Goal: Task Accomplishment & Management: Manage account settings

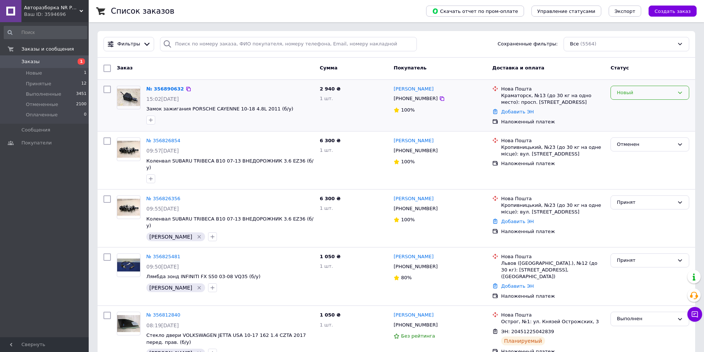
click at [640, 89] on div "Новый" at bounding box center [645, 93] width 57 height 8
click at [639, 102] on li "Принят" at bounding box center [650, 108] width 78 height 14
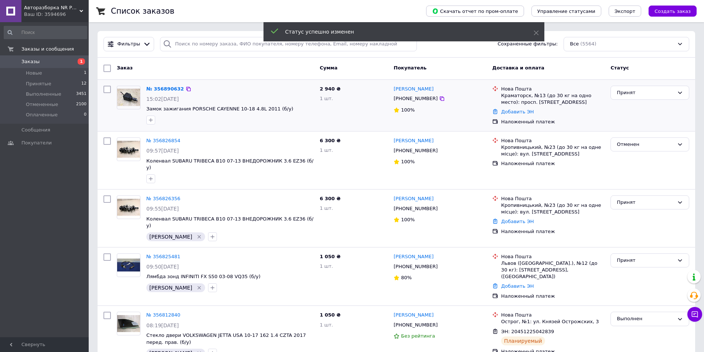
click at [150, 118] on icon "button" at bounding box center [151, 120] width 6 height 6
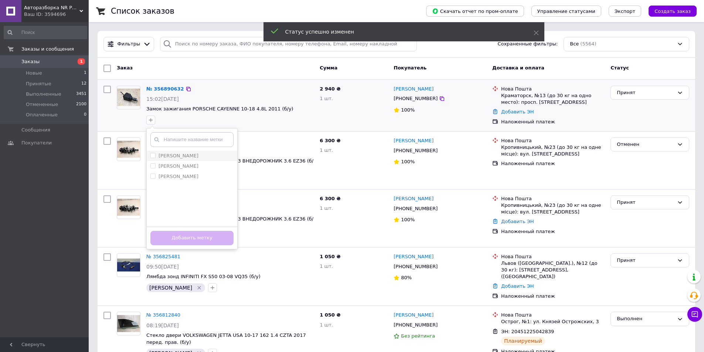
click at [153, 160] on li "[PERSON_NAME]" at bounding box center [192, 156] width 91 height 10
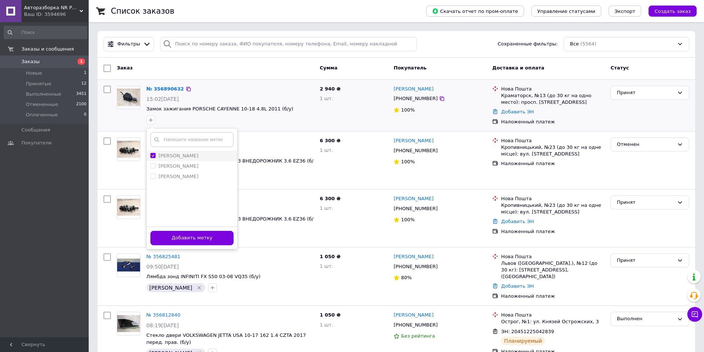
click at [152, 157] on input "[PERSON_NAME]" at bounding box center [152, 155] width 5 height 5
checkbox input "false"
drag, startPoint x: 152, startPoint y: 164, endPoint x: 154, endPoint y: 167, distance: 4.0
click at [152, 164] on input "[PERSON_NAME]" at bounding box center [152, 165] width 5 height 5
checkbox input "true"
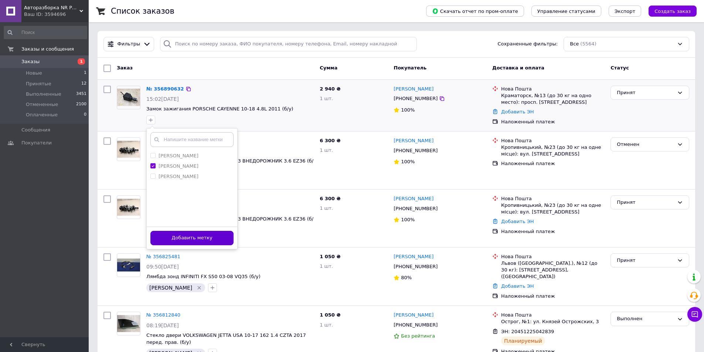
click at [183, 244] on button "Добавить метку" at bounding box center [191, 238] width 83 height 14
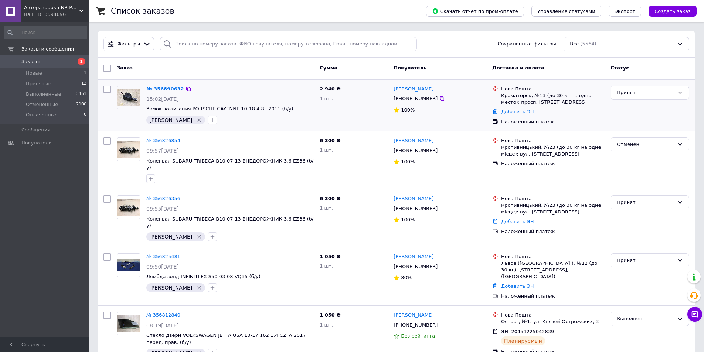
click at [198, 119] on icon "Удалить метку" at bounding box center [199, 120] width 3 height 3
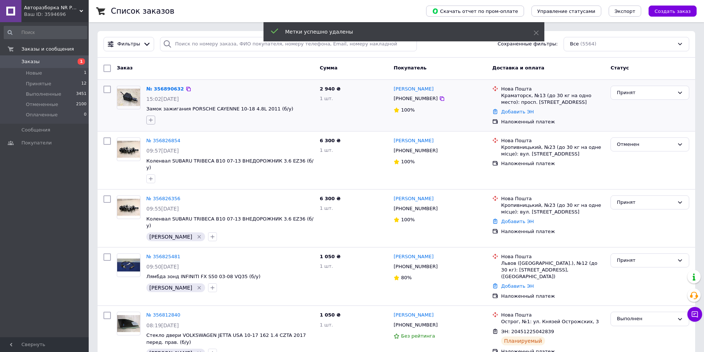
click at [154, 122] on button "button" at bounding box center [150, 120] width 9 height 9
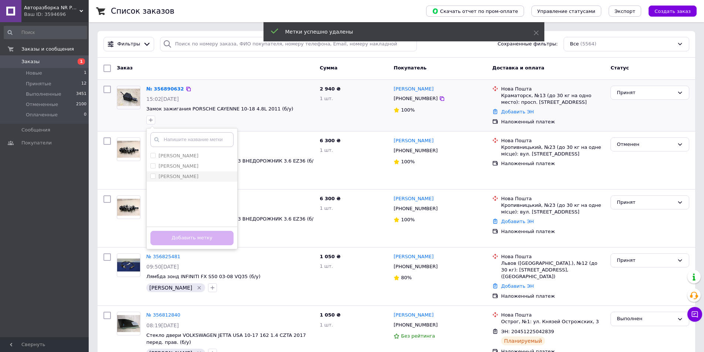
click at [152, 175] on input "[PERSON_NAME]" at bounding box center [152, 176] width 5 height 5
checkbox input "true"
click at [178, 239] on button "Добавить метку" at bounding box center [191, 238] width 83 height 14
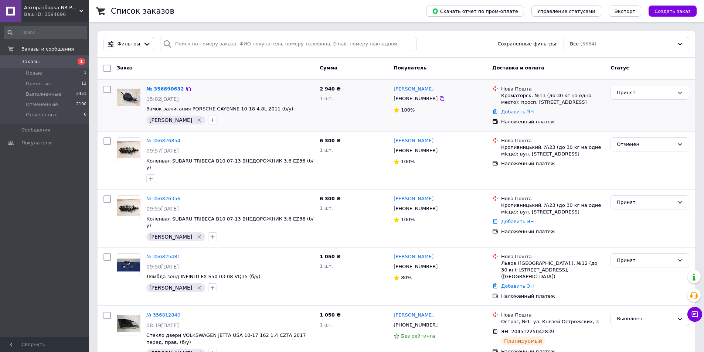
click at [55, 63] on span "Заказы" at bounding box center [44, 61] width 47 height 7
click at [72, 62] on span "1" at bounding box center [78, 61] width 20 height 7
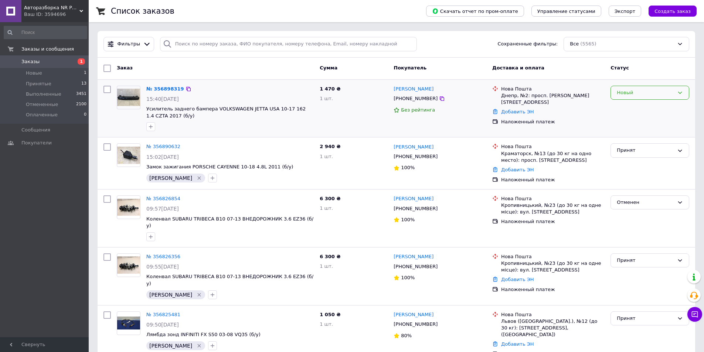
click at [650, 97] on div "Новый" at bounding box center [650, 93] width 79 height 14
click at [643, 106] on li "Принят" at bounding box center [650, 108] width 78 height 14
click at [440, 98] on icon at bounding box center [442, 98] width 4 height 4
click at [163, 86] on link "№ 356898319" at bounding box center [163, 89] width 34 height 6
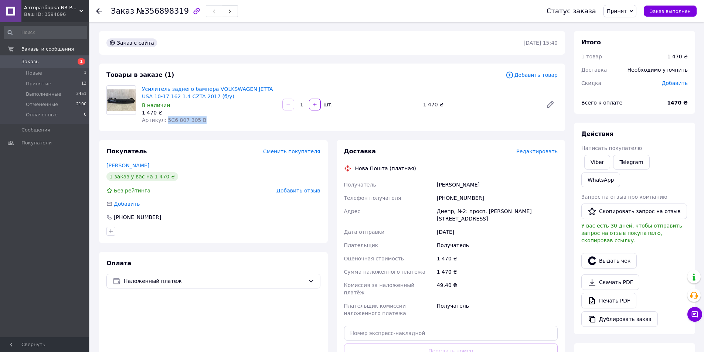
drag, startPoint x: 165, startPoint y: 120, endPoint x: 209, endPoint y: 120, distance: 44.0
click at [209, 120] on div "Артикул: 5C6 807 305 B" at bounding box center [209, 119] width 135 height 7
copy span "5C6 807 305 B"
click at [182, 119] on span "Артикул: 5C6 807 305 B" at bounding box center [174, 120] width 65 height 6
drag, startPoint x: 164, startPoint y: 121, endPoint x: 205, endPoint y: 115, distance: 41.1
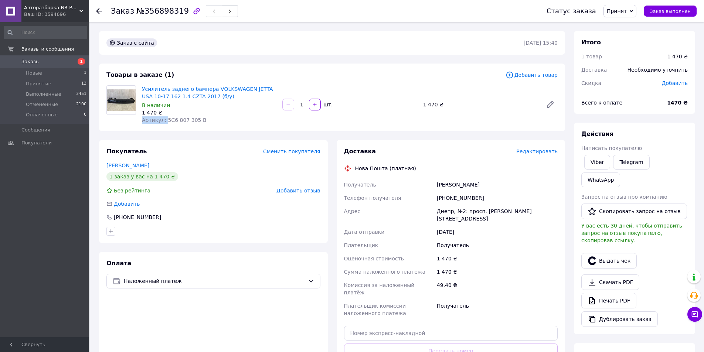
click at [205, 115] on div "Усилитель заднего бампера VOLKSWAGEN JETTA USA 10-17 162 1.4 CZTA 2017 (б/у) В …" at bounding box center [209, 104] width 140 height 41
drag, startPoint x: 180, startPoint y: 120, endPoint x: 173, endPoint y: 120, distance: 7.4
click at [179, 120] on span "Артикул: 5C6 807 305 B" at bounding box center [174, 120] width 65 height 6
drag, startPoint x: 165, startPoint y: 119, endPoint x: 207, endPoint y: 119, distance: 41.8
click at [207, 119] on div "Артикул: 5C6 807 305 B" at bounding box center [209, 119] width 135 height 7
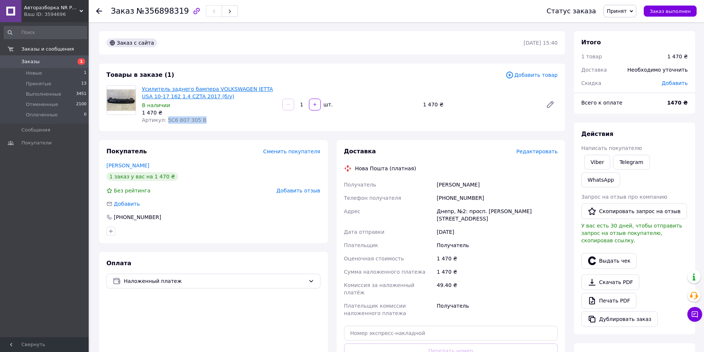
copy span "5C6 807 305 B"
click at [156, 91] on link "Усилитель заднего бампера VOLKSWAGEN JETTA USA 10-17 162 1.4 CZTA 2017 (б/у)" at bounding box center [207, 92] width 131 height 13
click at [185, 118] on span "Артикул: 5C6 807 305 B" at bounding box center [174, 120] width 65 height 6
drag, startPoint x: 437, startPoint y: 184, endPoint x: 511, endPoint y: 184, distance: 73.9
click at [511, 184] on div "[PERSON_NAME]" at bounding box center [497, 184] width 124 height 13
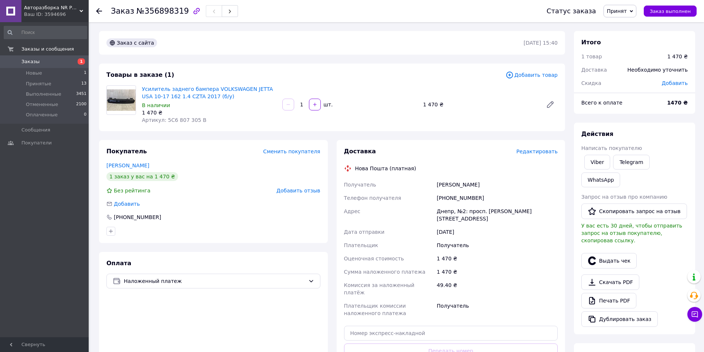
copy div "[PERSON_NAME]"
click at [445, 211] on div "Днепр, №2: просп. [PERSON_NAME][STREET_ADDRESS]" at bounding box center [497, 215] width 124 height 21
copy div "Днепр"
click at [457, 195] on div "[PHONE_NUMBER]" at bounding box center [497, 197] width 124 height 13
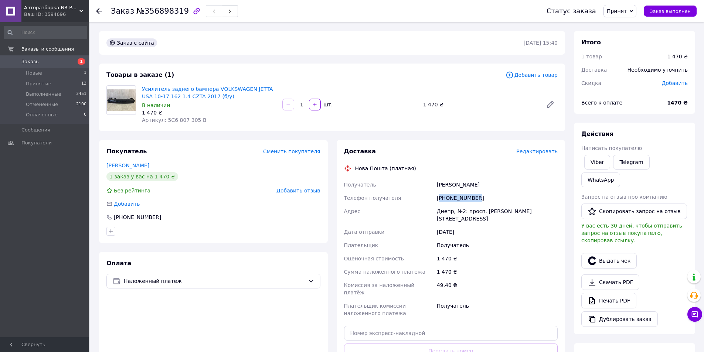
click at [457, 195] on div "[PHONE_NUMBER]" at bounding box center [497, 197] width 124 height 13
copy div "380671019092"
click at [59, 61] on span "Заказы" at bounding box center [44, 61] width 47 height 7
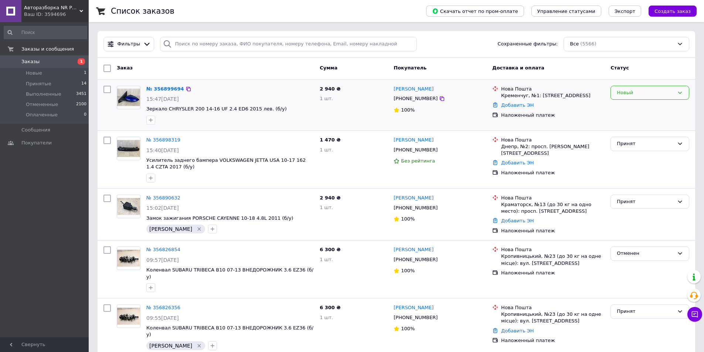
click at [626, 96] on div "Новый" at bounding box center [645, 93] width 57 height 8
click at [623, 106] on li "Принят" at bounding box center [650, 108] width 78 height 14
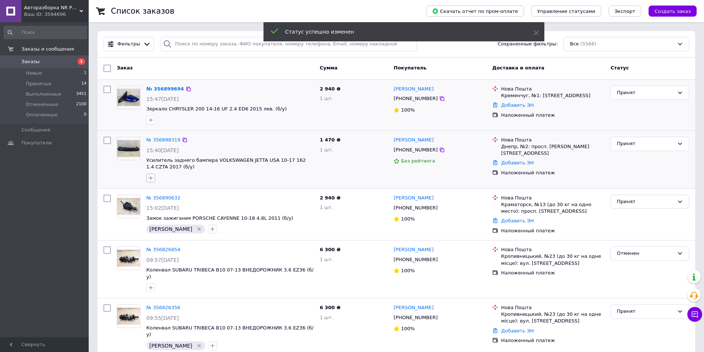
click at [150, 175] on icon "button" at bounding box center [151, 178] width 6 height 6
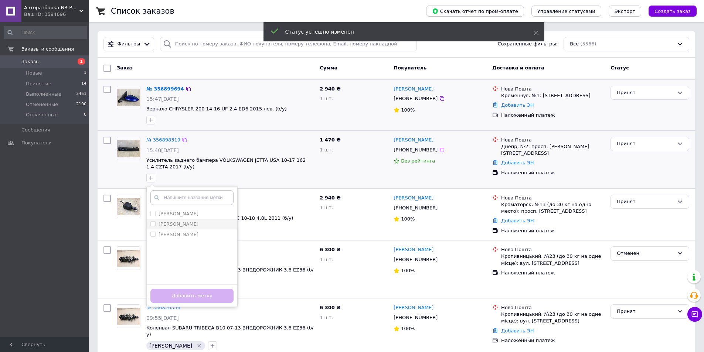
click at [152, 222] on input "[PERSON_NAME]" at bounding box center [152, 223] width 5 height 5
checkbox input "true"
click at [176, 288] on div "Добавить метку" at bounding box center [192, 296] width 91 height 23
click at [175, 293] on button "Добавить метку" at bounding box center [191, 296] width 83 height 14
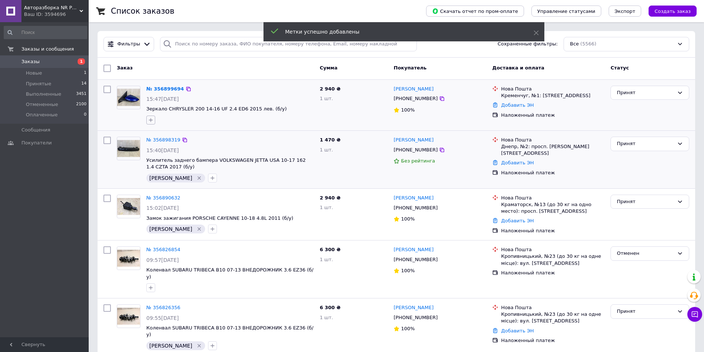
click at [150, 116] on button "button" at bounding box center [150, 120] width 9 height 9
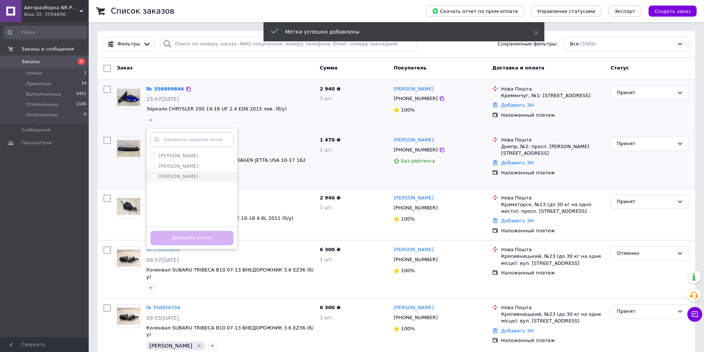
click at [153, 175] on input "[PERSON_NAME]" at bounding box center [152, 176] width 5 height 5
checkbox input "true"
click at [183, 234] on button "Добавить метку" at bounding box center [191, 238] width 83 height 14
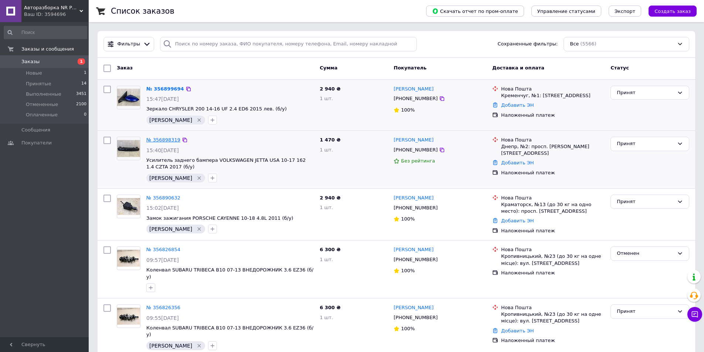
click at [164, 140] on link "№ 356898319" at bounding box center [163, 140] width 34 height 6
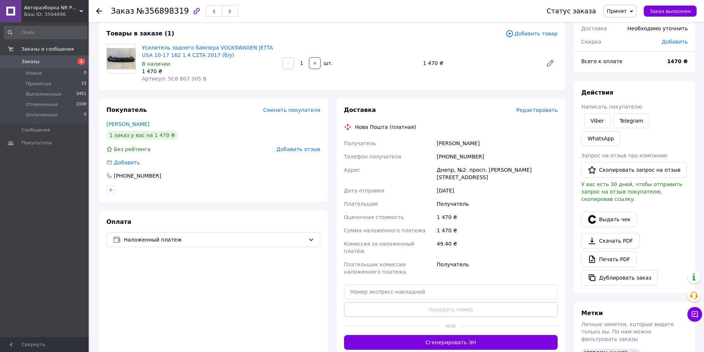
scroll to position [111, 0]
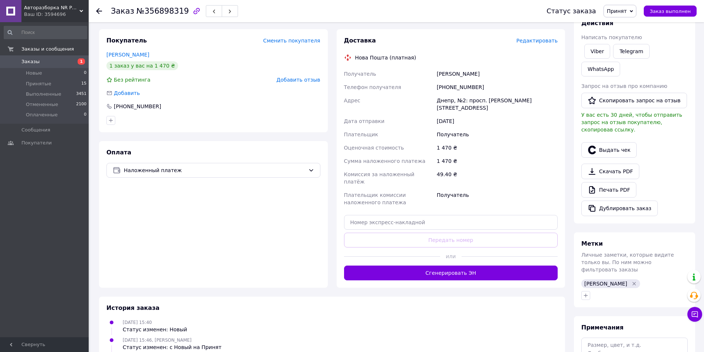
click at [378, 198] on div "Доставка Редактировать Нова Пошта (платная) Получатель [PERSON_NAME] Телефон по…" at bounding box center [451, 159] width 214 height 244
click at [378, 215] on input "text" at bounding box center [451, 222] width 214 height 15
paste input "20451225208126"
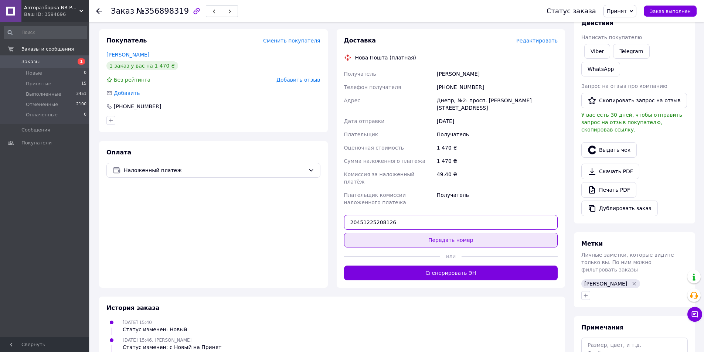
type input "20451225208126"
click at [436, 233] on button "Передать номер" at bounding box center [451, 240] width 214 height 15
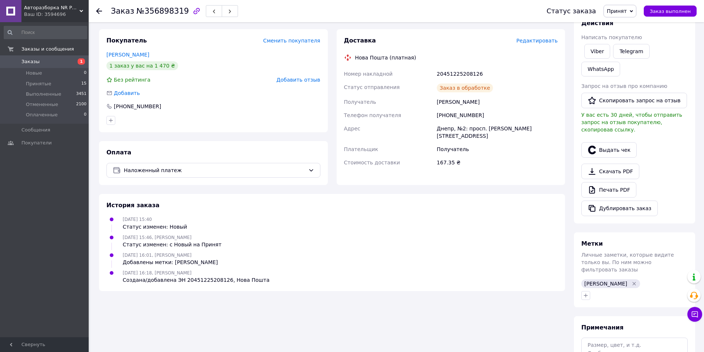
click at [624, 13] on span "Принят" at bounding box center [617, 11] width 20 height 6
click at [624, 21] on li "Выполнен" at bounding box center [623, 25] width 39 height 11
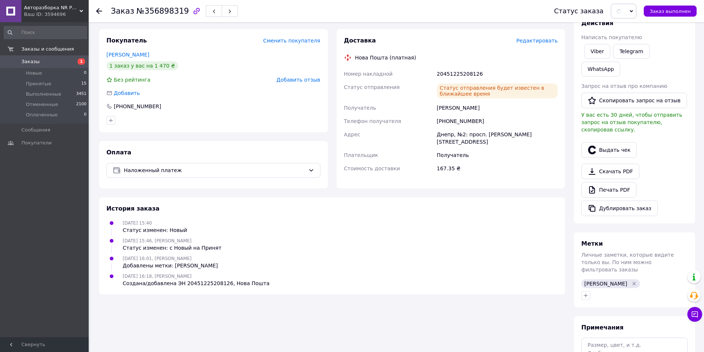
scroll to position [0, 0]
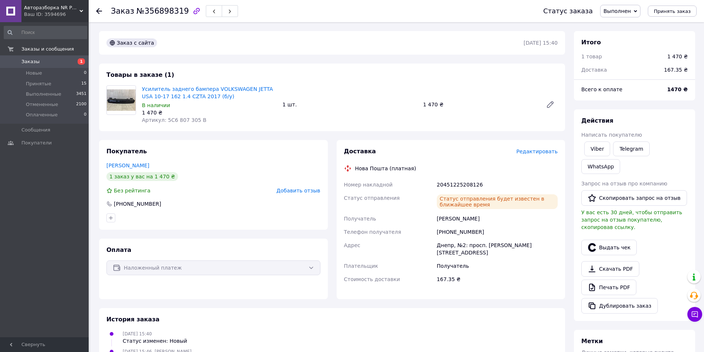
click at [34, 57] on link "Заказы 1" at bounding box center [45, 61] width 91 height 13
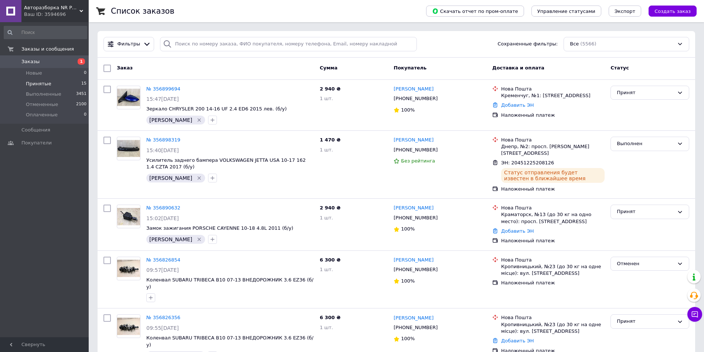
click at [43, 82] on span "Принятые" at bounding box center [39, 84] width 26 height 7
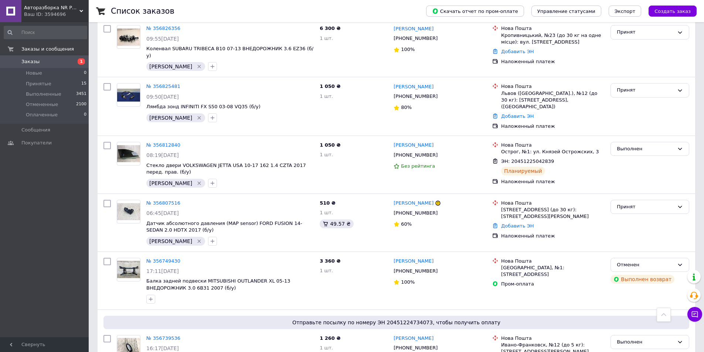
scroll to position [296, 0]
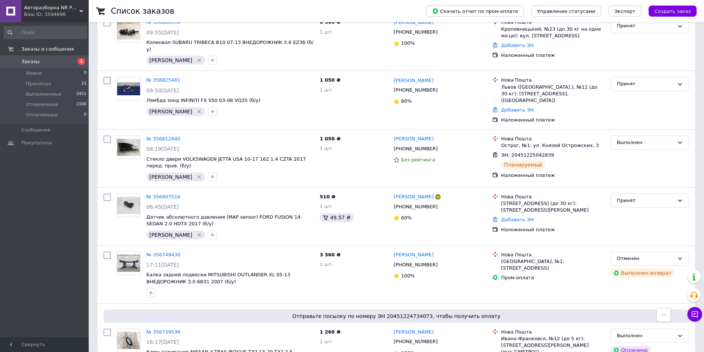
click at [43, 59] on span "Заказы" at bounding box center [44, 61] width 47 height 7
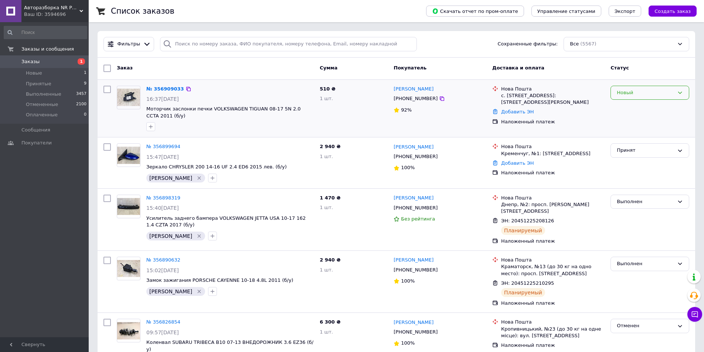
click at [640, 94] on div "Новый" at bounding box center [645, 93] width 57 height 8
click at [637, 109] on li "Принят" at bounding box center [650, 108] width 78 height 14
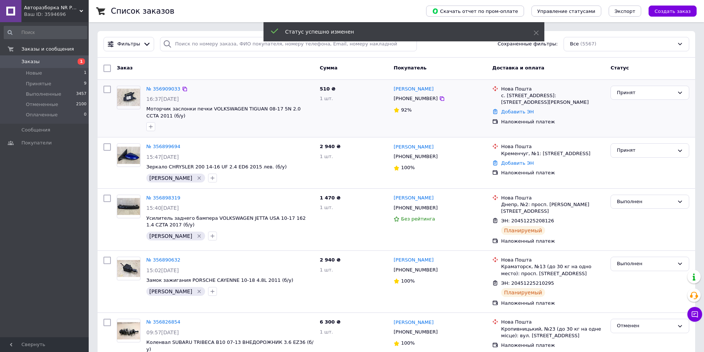
click at [152, 127] on icon "button" at bounding box center [151, 127] width 6 height 6
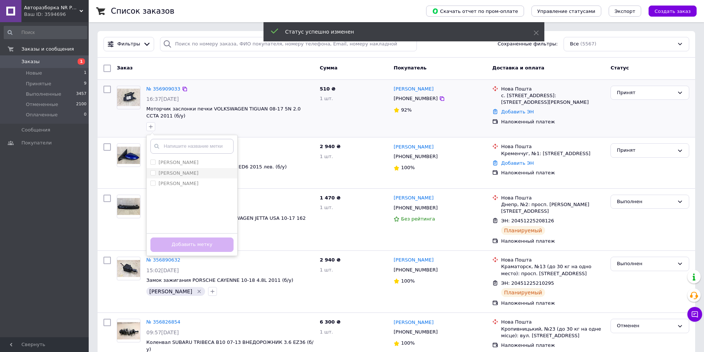
click at [151, 173] on input "[PERSON_NAME]" at bounding box center [152, 172] width 5 height 5
checkbox input "true"
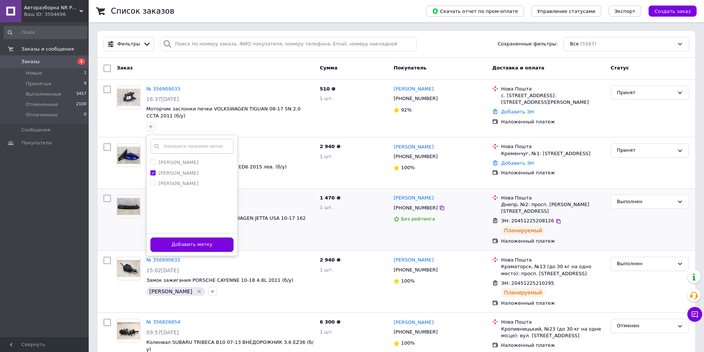
click at [167, 242] on button "Добавить метку" at bounding box center [191, 245] width 83 height 14
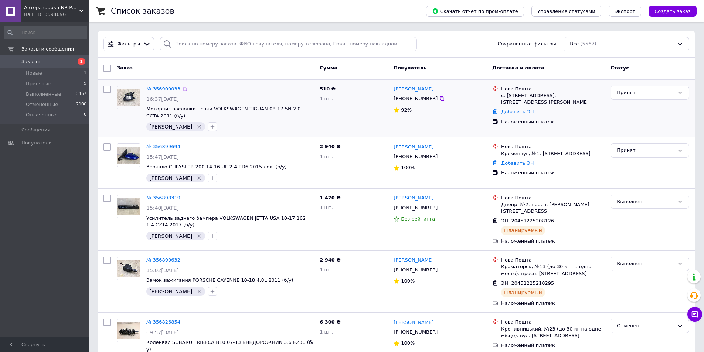
click at [171, 88] on link "№ 356909033" at bounding box center [163, 89] width 34 height 6
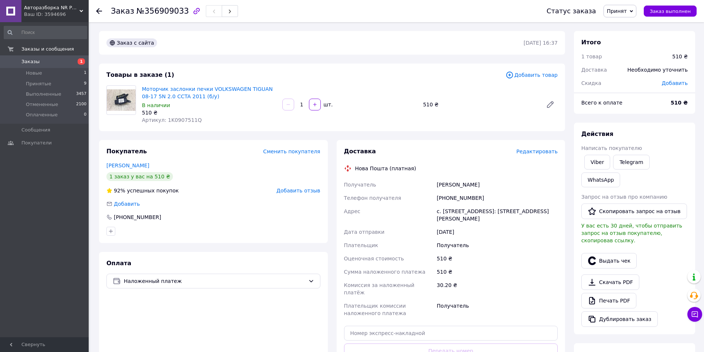
click at [21, 64] on span "Заказы" at bounding box center [30, 61] width 18 height 7
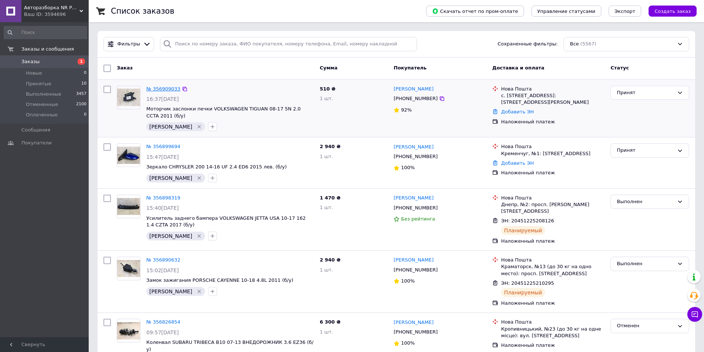
click at [161, 90] on link "№ 356909033" at bounding box center [163, 89] width 34 height 6
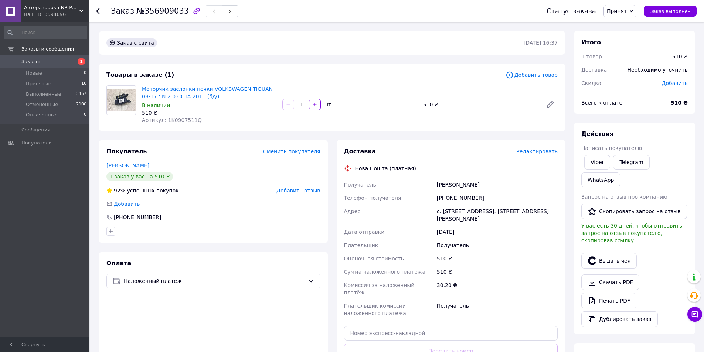
click at [448, 200] on div "[PHONE_NUMBER]" at bounding box center [497, 197] width 124 height 13
copy div "[PHONE_NUMBER]"
click at [461, 203] on div "[PHONE_NUMBER]" at bounding box center [497, 197] width 124 height 13
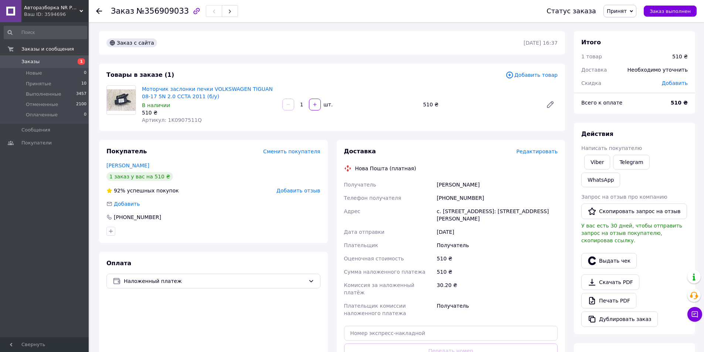
click at [458, 198] on div "[PHONE_NUMBER]" at bounding box center [497, 197] width 124 height 13
click at [458, 197] on div "[PHONE_NUMBER]" at bounding box center [497, 197] width 124 height 13
copy div "[PHONE_NUMBER]"
click at [218, 120] on div "Артикул: 1K0907511Q" at bounding box center [209, 119] width 135 height 7
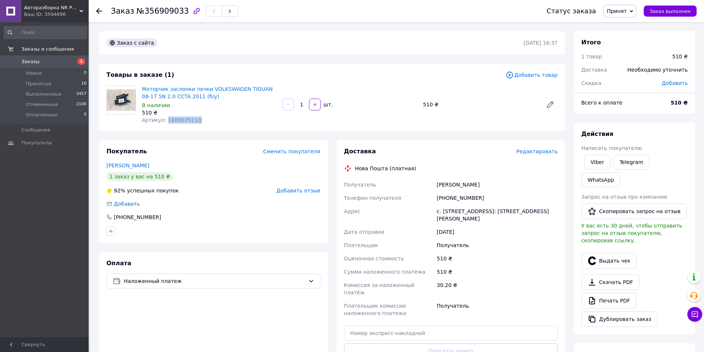
drag, startPoint x: 164, startPoint y: 119, endPoint x: 210, endPoint y: 120, distance: 45.1
click at [210, 120] on div "Артикул: 1K0907511Q" at bounding box center [209, 119] width 135 height 7
copy span "1K0907511Q"
click at [43, 67] on link "Заказы 1" at bounding box center [45, 61] width 91 height 13
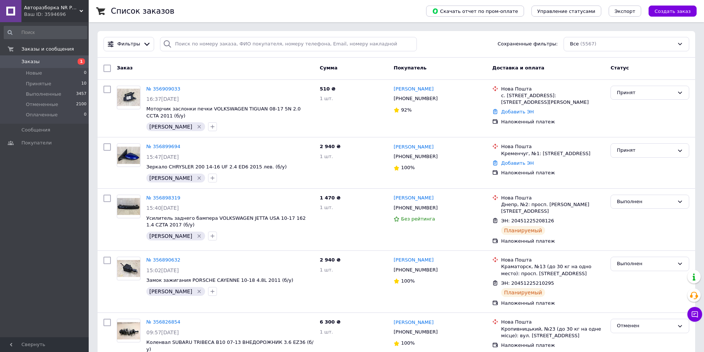
click at [55, 63] on span "Заказы" at bounding box center [44, 61] width 47 height 7
click at [70, 61] on span "1" at bounding box center [78, 61] width 20 height 7
click at [61, 58] on span "Заказы" at bounding box center [44, 61] width 47 height 7
click at [36, 81] on span "Принятые" at bounding box center [39, 84] width 26 height 7
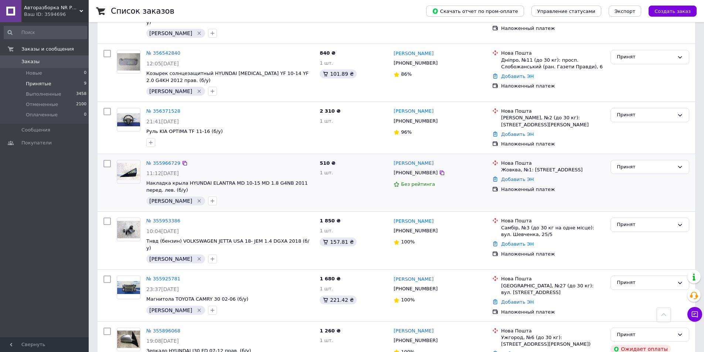
scroll to position [245, 0]
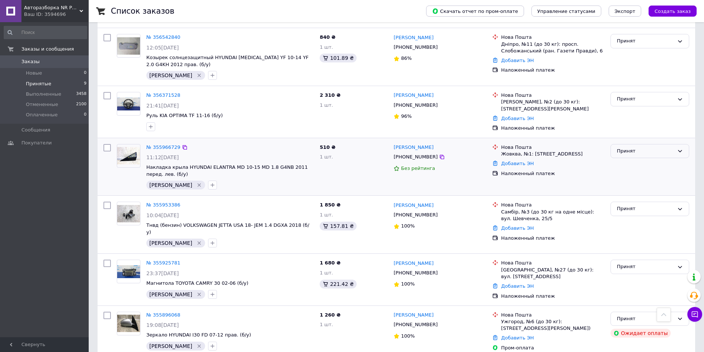
click at [661, 150] on div "Принят" at bounding box center [650, 151] width 79 height 14
click at [658, 163] on li "Выполнен" at bounding box center [650, 167] width 78 height 14
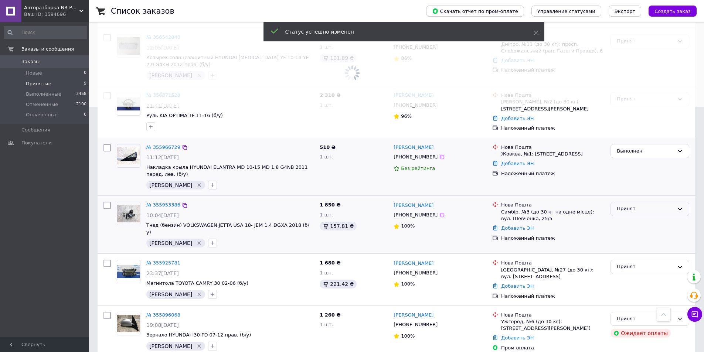
click at [643, 205] on div "Принят" at bounding box center [645, 209] width 57 height 8
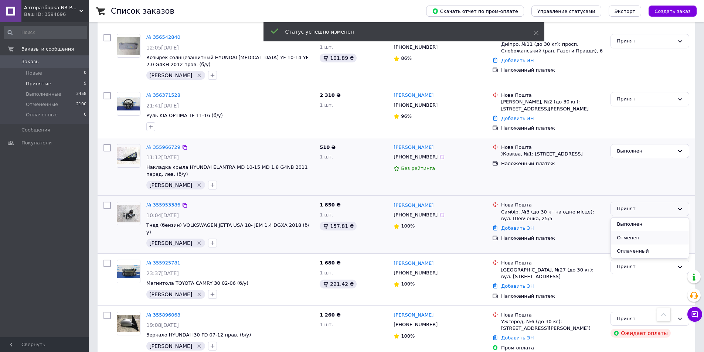
click at [634, 231] on li "Отменен" at bounding box center [650, 238] width 78 height 14
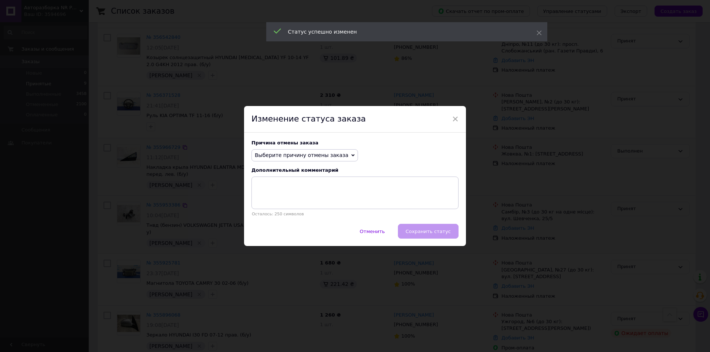
click at [330, 149] on span "Выберите причину отмены заказа" at bounding box center [304, 155] width 106 height 13
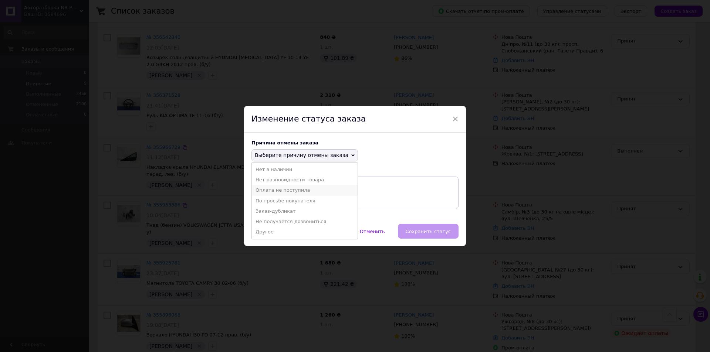
click at [294, 195] on li "Оплата не поступила" at bounding box center [305, 190] width 106 height 10
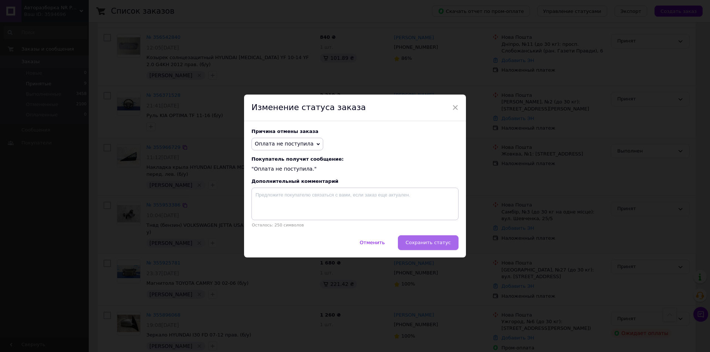
click at [425, 245] on span "Сохранить статус" at bounding box center [427, 243] width 45 height 6
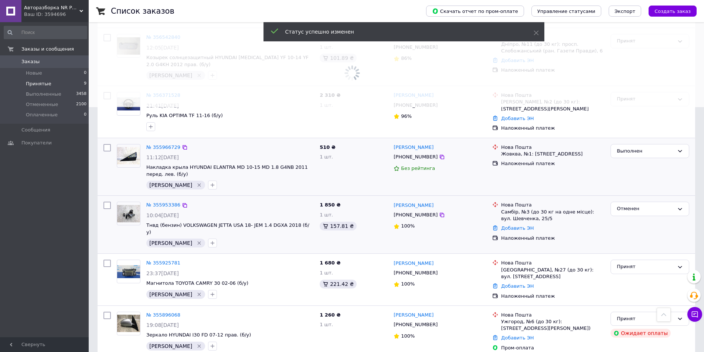
scroll to position [244, 0]
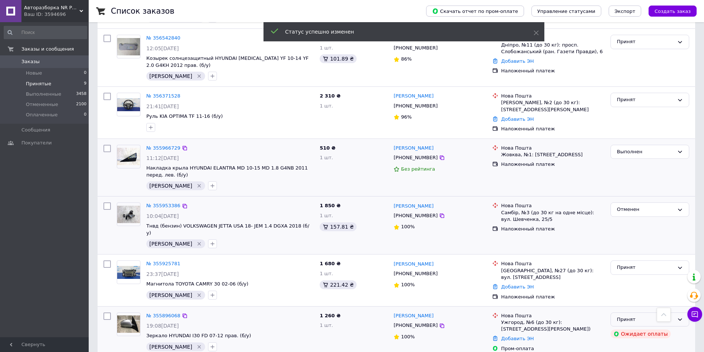
click at [620, 316] on div "Принят" at bounding box center [645, 320] width 57 height 8
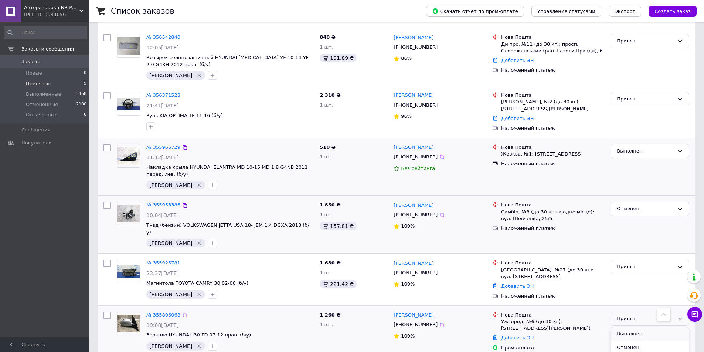
click at [622, 327] on li "Выполнен" at bounding box center [650, 334] width 78 height 14
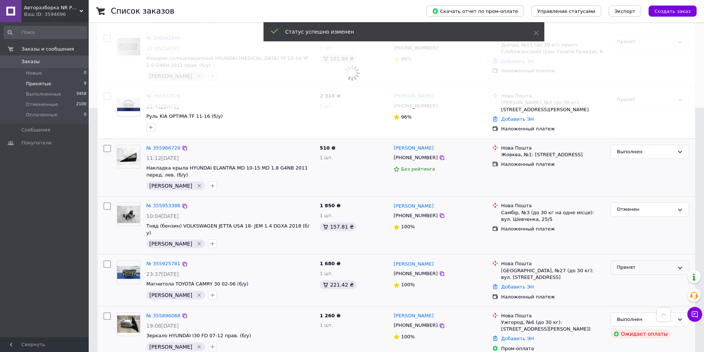
click at [637, 264] on div "Принят" at bounding box center [645, 268] width 57 height 8
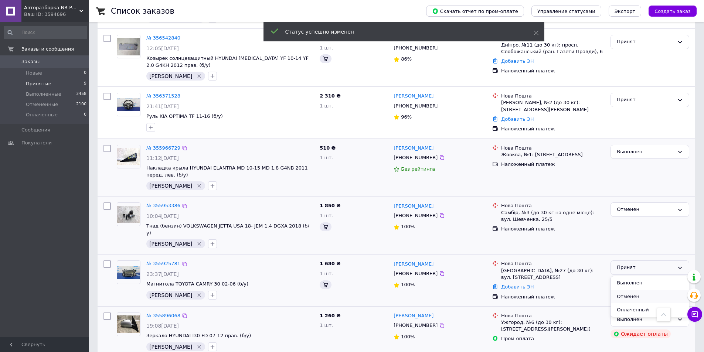
scroll to position [243, 0]
click at [619, 291] on li "Отменен" at bounding box center [650, 298] width 78 height 14
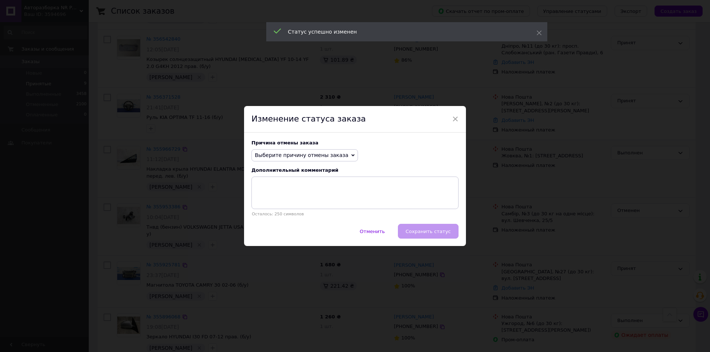
click at [324, 157] on span "Выберите причину отмены заказа" at bounding box center [302, 155] width 94 height 6
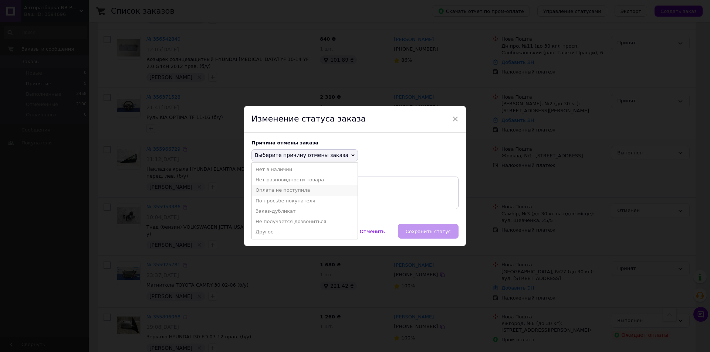
click at [281, 193] on li "Оплата не поступила" at bounding box center [305, 190] width 106 height 10
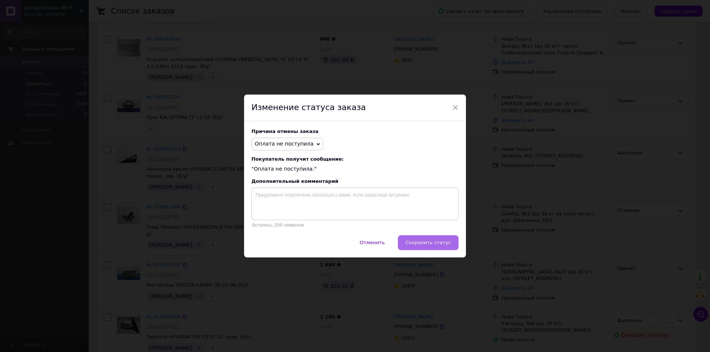
click at [440, 244] on span "Сохранить статус" at bounding box center [427, 243] width 45 height 6
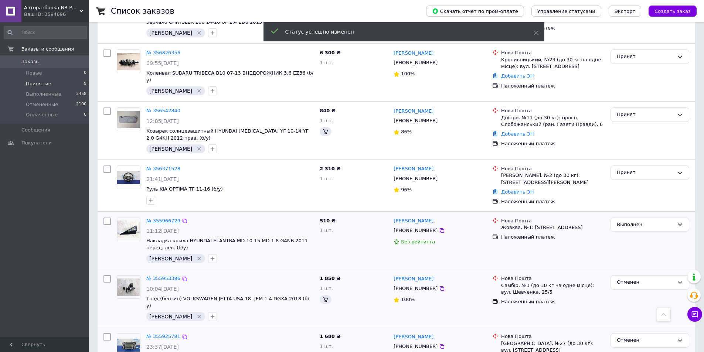
scroll to position [169, 0]
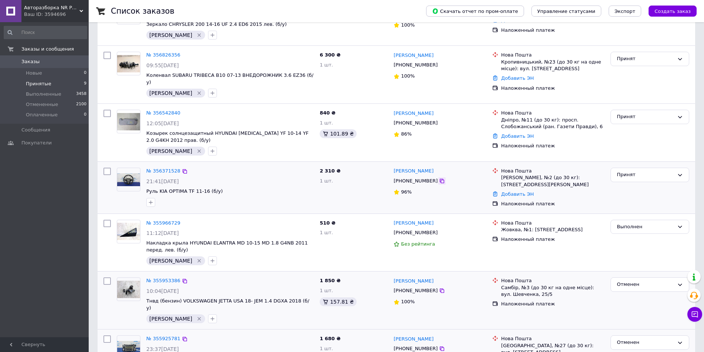
click at [439, 178] on icon at bounding box center [442, 181] width 6 height 6
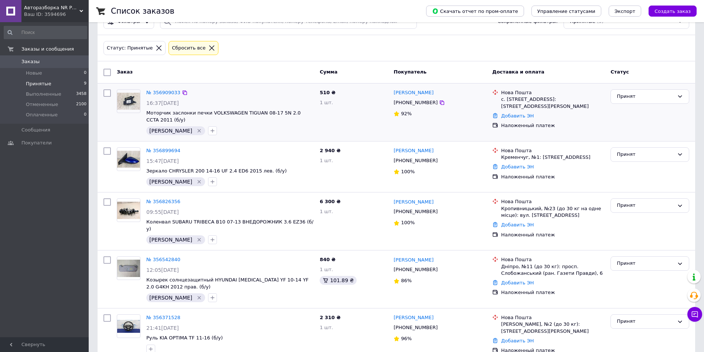
scroll to position [0, 0]
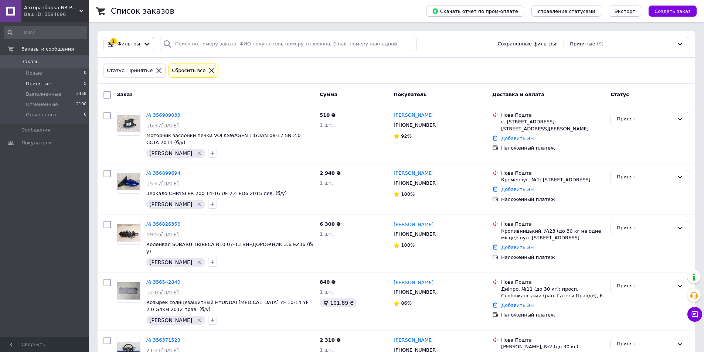
click at [30, 84] on span "Принятые" at bounding box center [39, 84] width 26 height 7
click at [34, 60] on span "Заказы" at bounding box center [30, 61] width 18 height 7
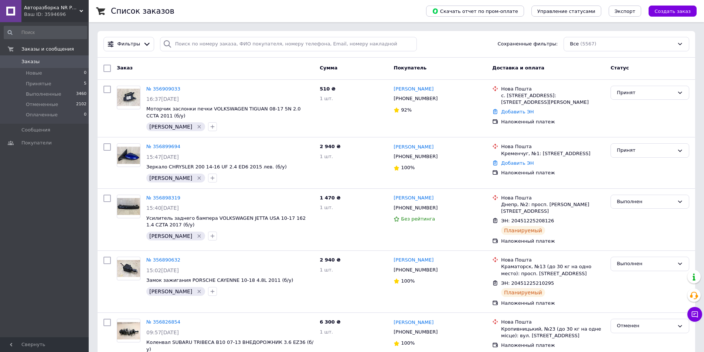
click at [58, 61] on span "Заказы" at bounding box center [44, 61] width 47 height 7
